Goal: Navigation & Orientation: Find specific page/section

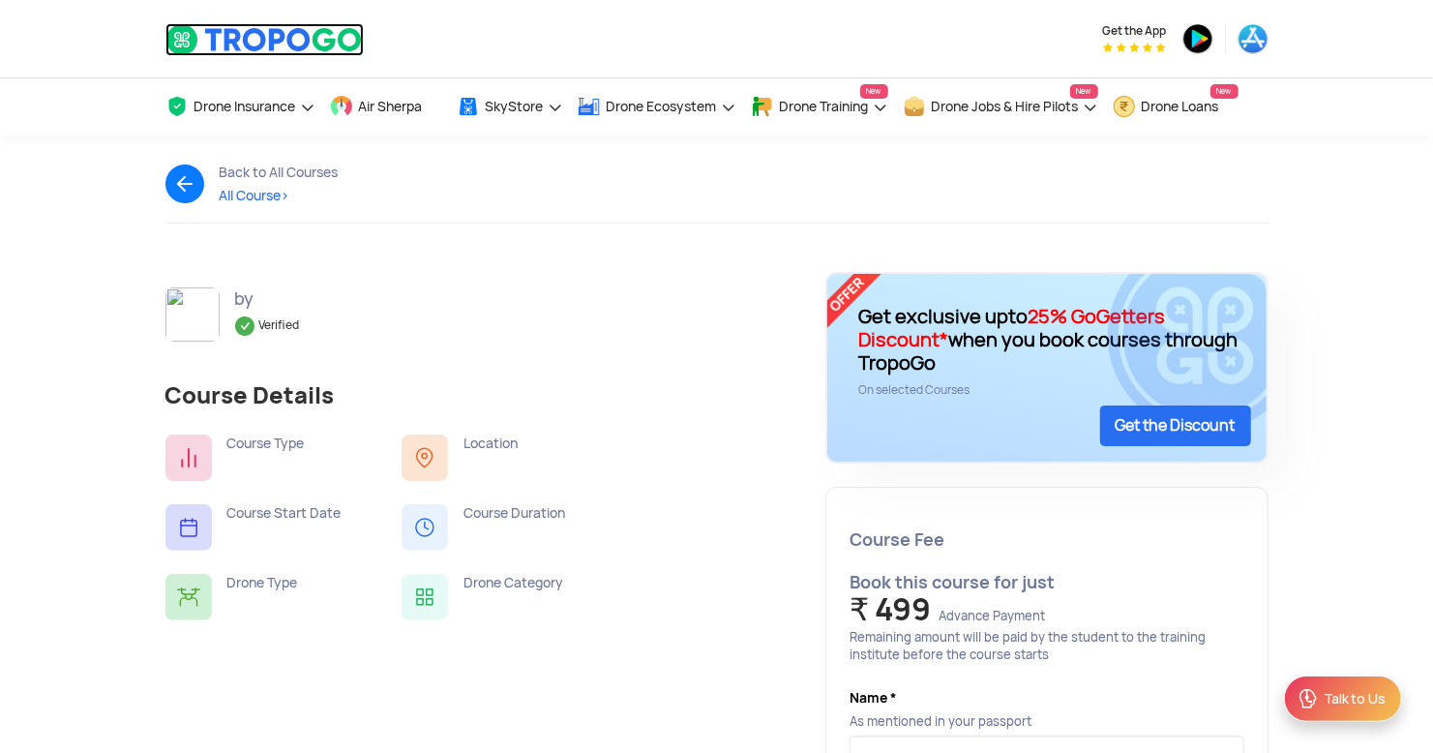
drag, startPoint x: 0, startPoint y: 0, endPoint x: 251, endPoint y: 31, distance: 252.6
click at [251, 31] on img at bounding box center [265, 39] width 198 height 33
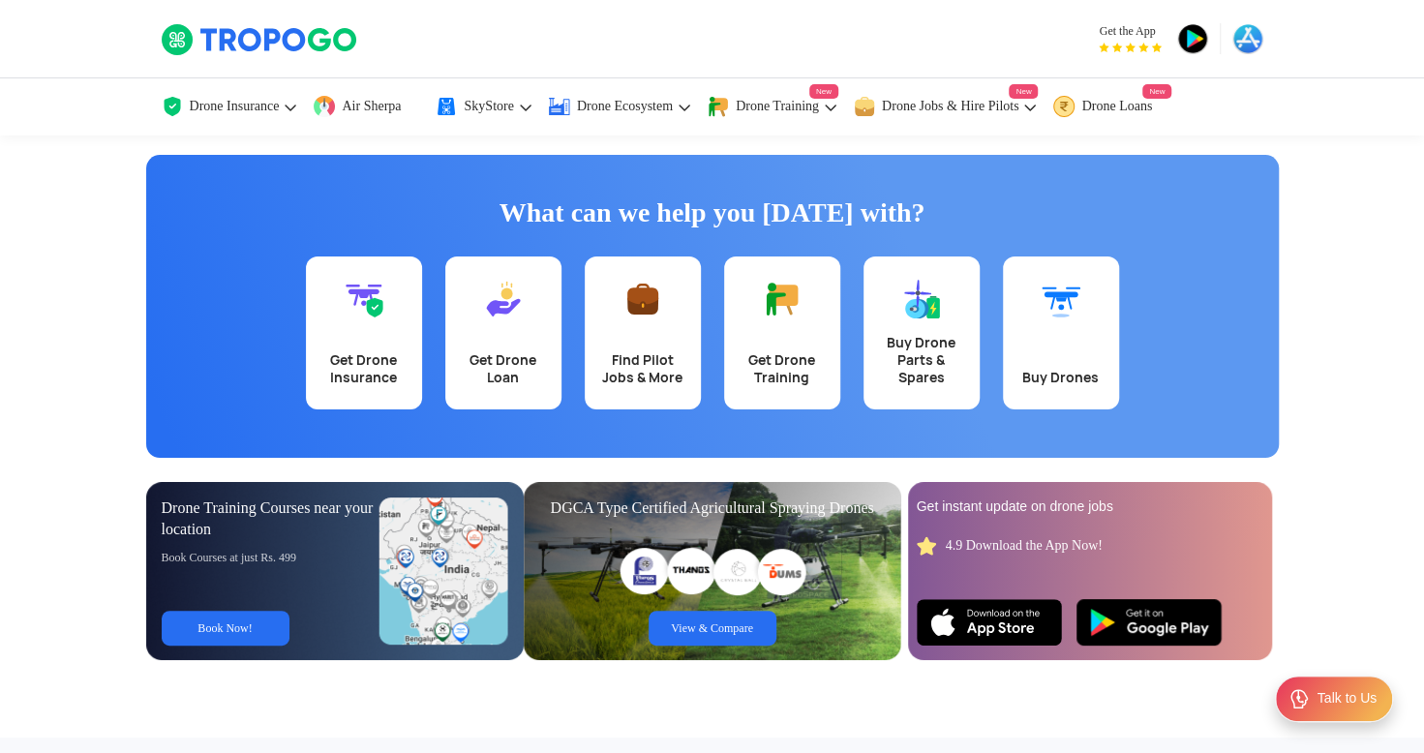
click at [303, 30] on img at bounding box center [260, 39] width 198 height 33
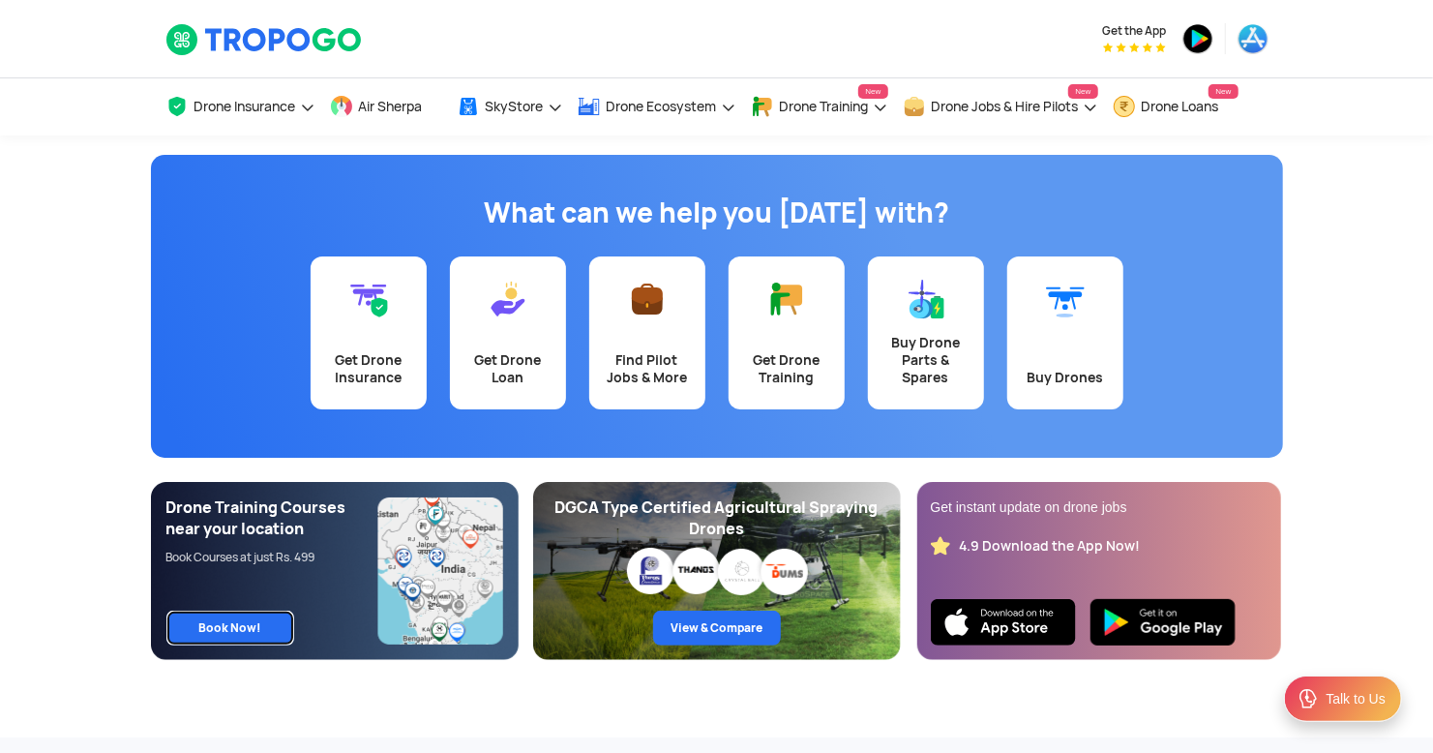
drag, startPoint x: 214, startPoint y: 621, endPoint x: 0, endPoint y: 484, distance: 254.3
click at [681, 286] on link "Find Pilot Jobs & More" at bounding box center [647, 332] width 116 height 153
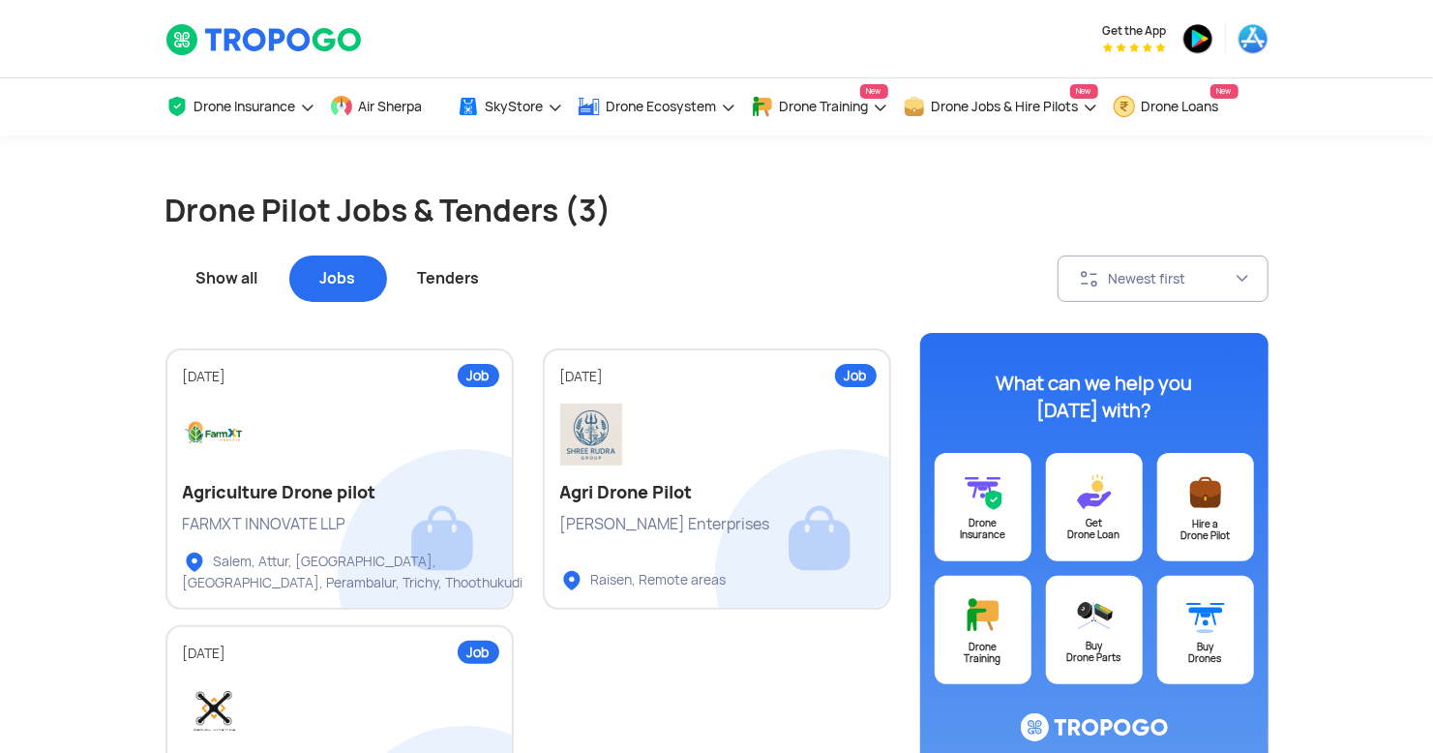
click at [229, 275] on div "Show all" at bounding box center [228, 279] width 124 height 46
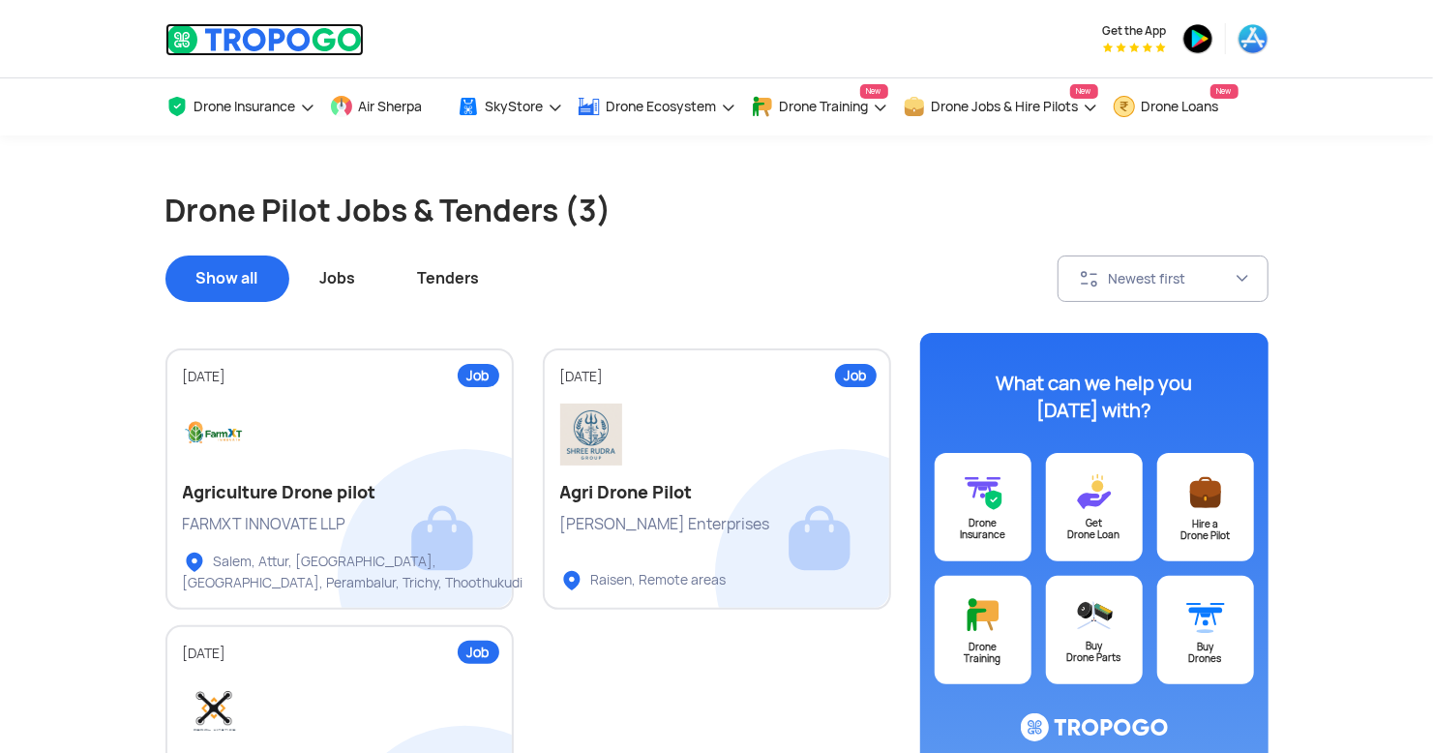
click at [245, 48] on img at bounding box center [265, 39] width 198 height 33
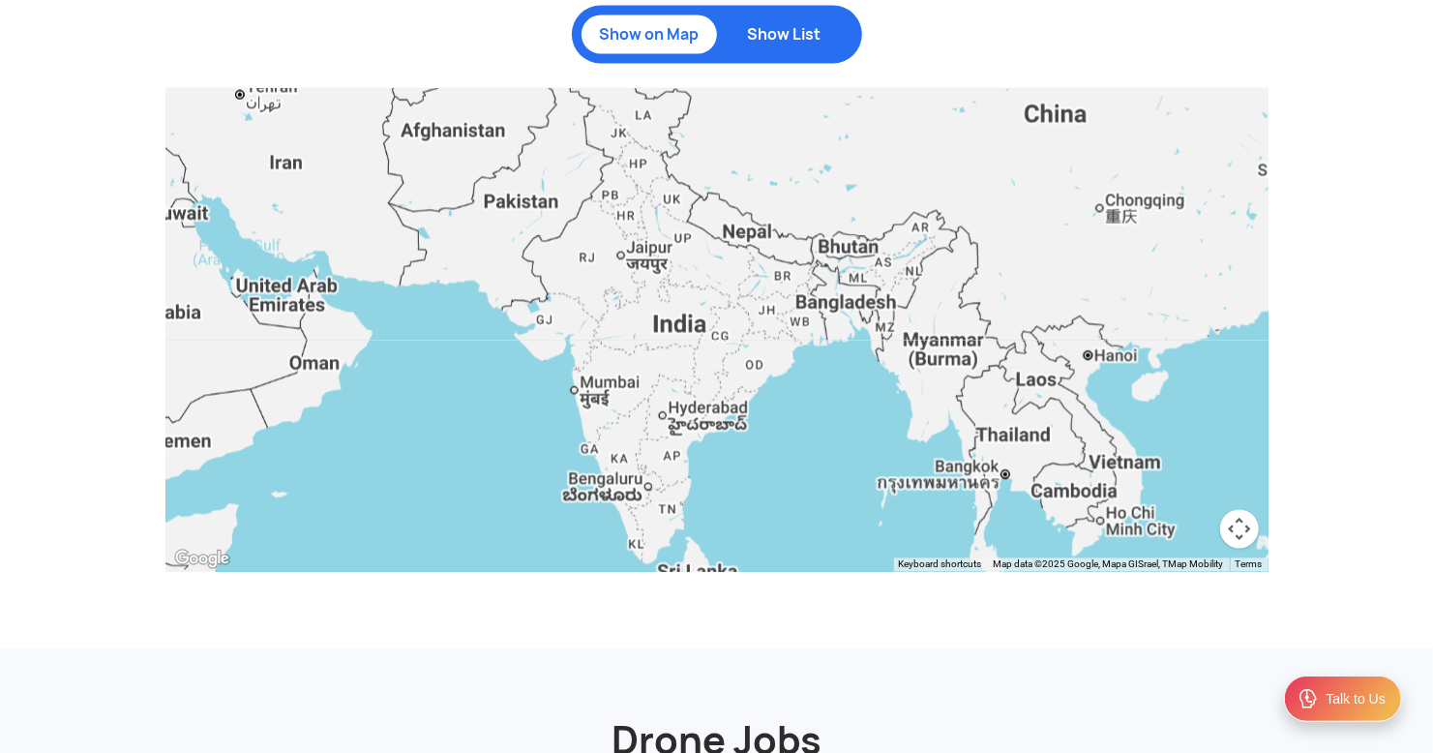
scroll to position [1979, 0]
click at [786, 58] on div "Show on Map Show List" at bounding box center [717, 34] width 290 height 58
click at [776, 35] on p "Show List" at bounding box center [785, 33] width 116 height 19
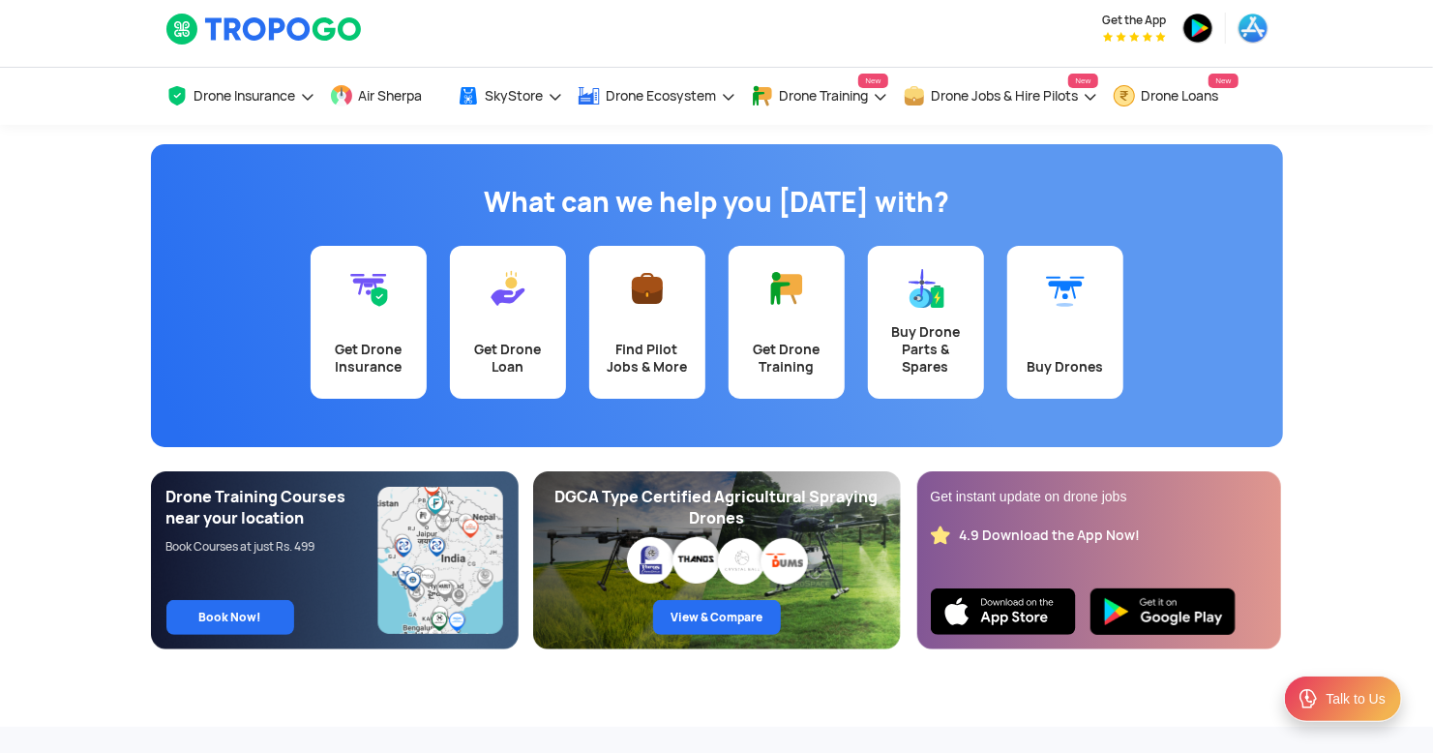
scroll to position [0, 0]
